Goal: Navigation & Orientation: Go to known website

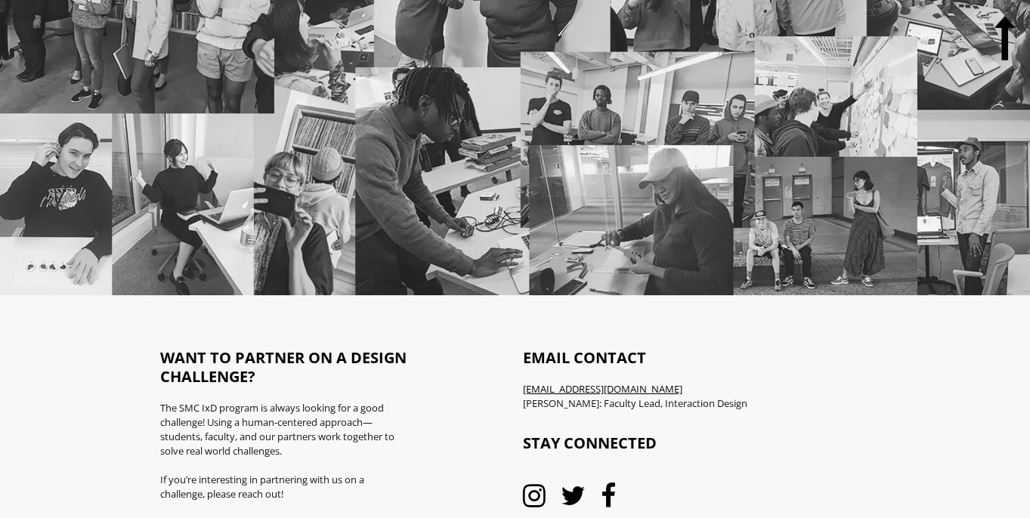
scroll to position [8557, 0]
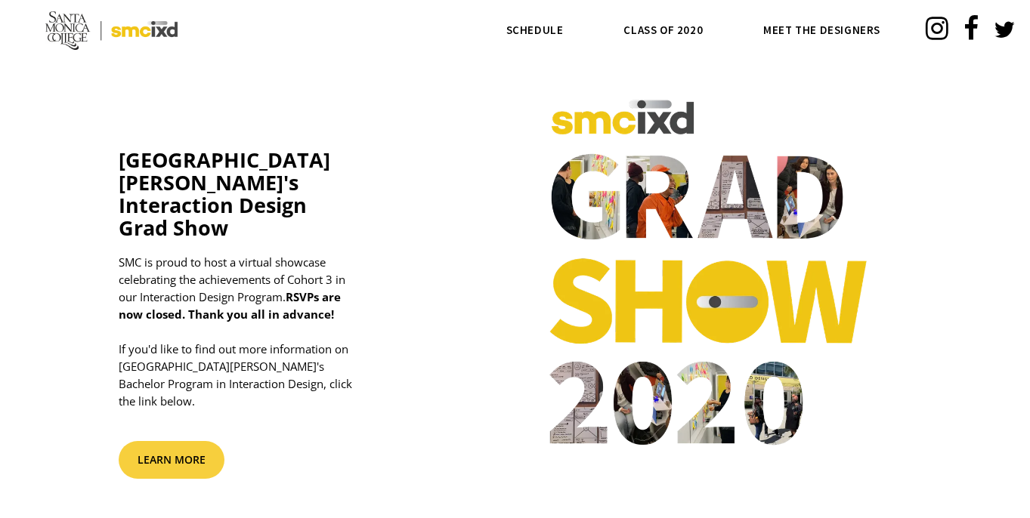
click at [152, 26] on img at bounding box center [111, 30] width 132 height 39
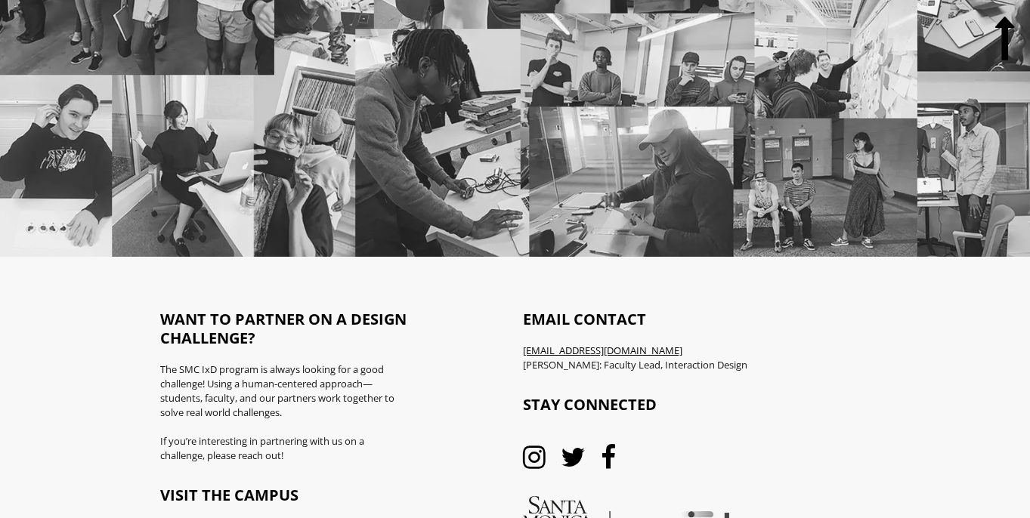
scroll to position [8557, 0]
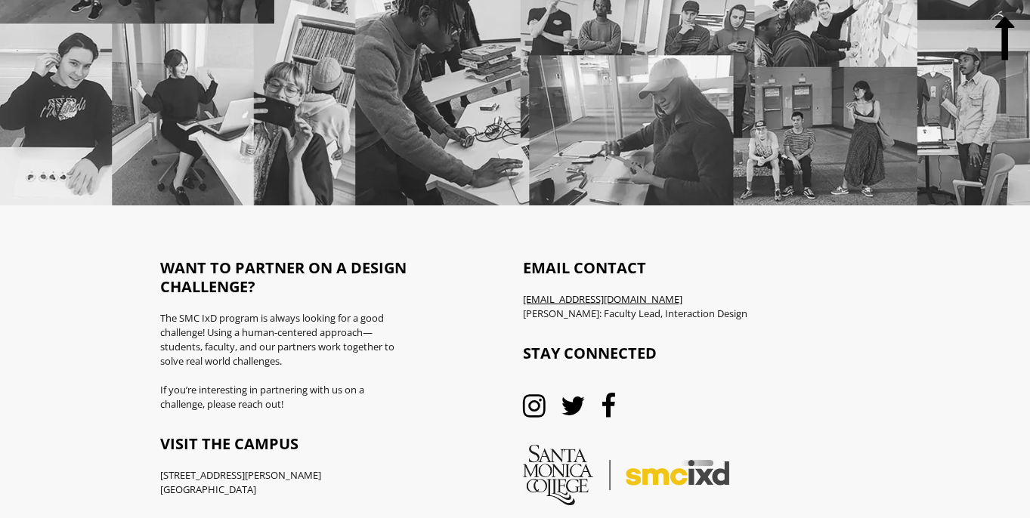
click at [621, 445] on img at bounding box center [626, 475] width 206 height 60
click at [644, 445] on img at bounding box center [626, 475] width 206 height 60
